Goal: Task Accomplishment & Management: Manage account settings

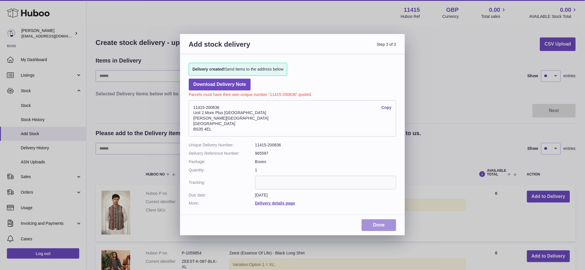
click at [378, 221] on link "Done" at bounding box center [378, 225] width 35 height 12
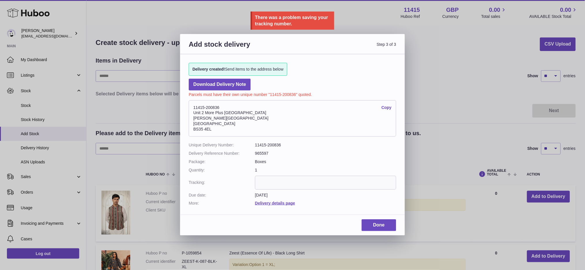
click at [444, 48] on div "Add stock delivery Step 3 of 3 Delivery created! Send items to the address belo…" at bounding box center [292, 135] width 585 height 270
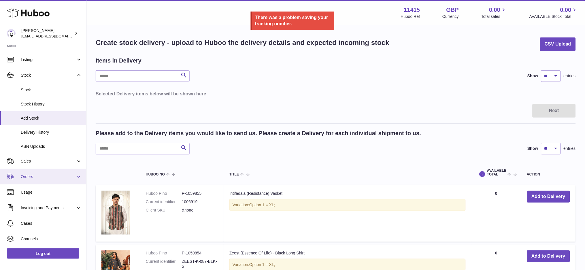
scroll to position [38, 0]
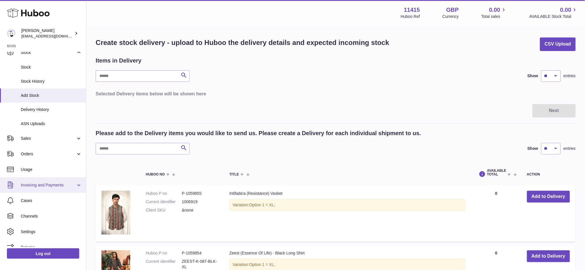
click at [49, 185] on span "Invoicing and Payments" at bounding box center [48, 184] width 55 height 5
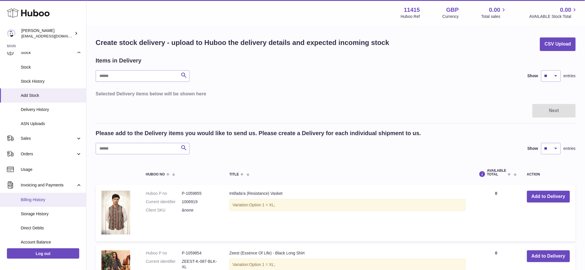
click at [45, 197] on span "Billing History" at bounding box center [51, 199] width 61 height 5
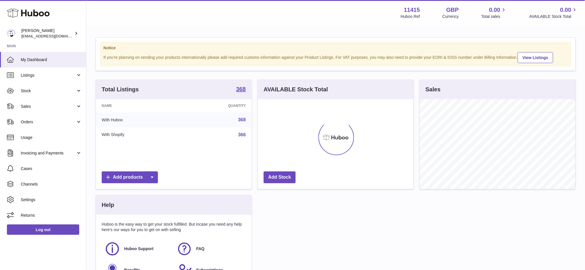
scroll to position [90, 156]
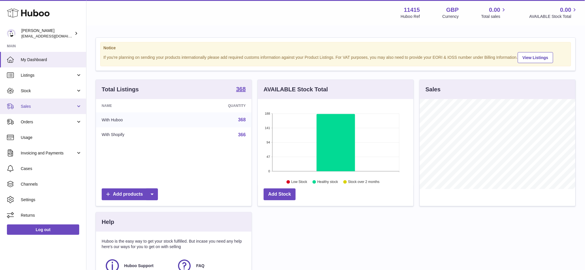
click at [31, 110] on link "Sales" at bounding box center [43, 107] width 86 height 16
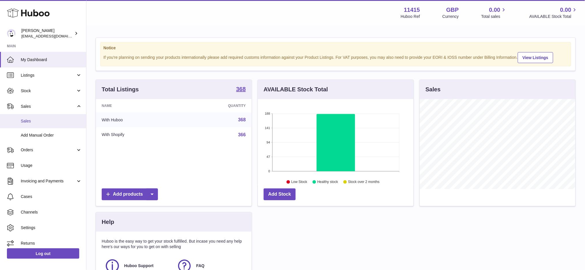
click at [29, 118] on link "Sales" at bounding box center [43, 121] width 86 height 14
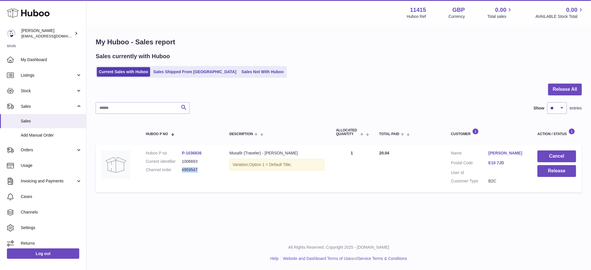
drag, startPoint x: 201, startPoint y: 170, endPoint x: 182, endPoint y: 172, distance: 18.8
click at [182, 172] on dd "#959547" at bounding box center [200, 169] width 36 height 5
copy dd "#959547"
click at [217, 178] on td "Huboo P no P-1036836 Current identifier 1006693 Channel order #959547" at bounding box center [182, 169] width 84 height 48
click at [558, 157] on button "Cancel" at bounding box center [556, 156] width 39 height 12
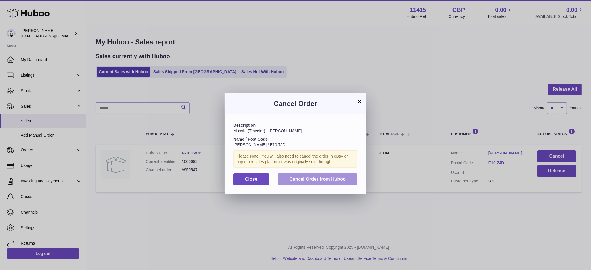
click at [326, 179] on span "Cancel Order from Huboo" at bounding box center [317, 179] width 56 height 5
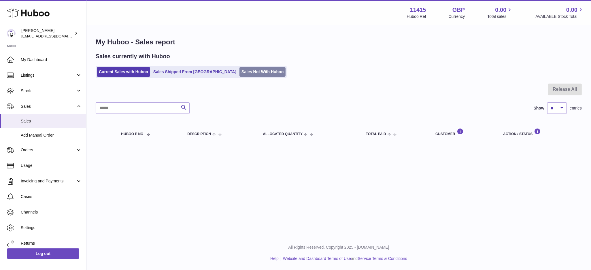
click at [239, 73] on link "Sales Not With Huboo" at bounding box center [262, 72] width 46 height 10
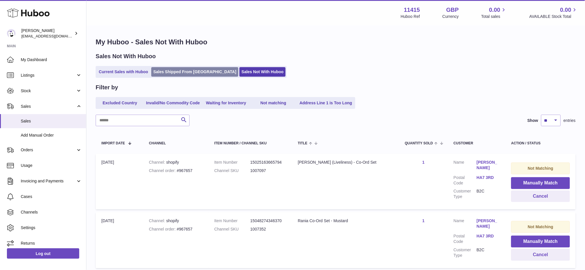
click at [185, 74] on link "Sales Shipped From [GEOGRAPHIC_DATA]" at bounding box center [194, 72] width 87 height 10
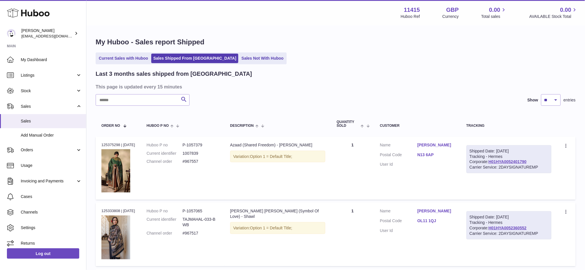
click at [134, 59] on link "Current Sales with Huboo" at bounding box center [123, 59] width 53 height 10
